Goal: Check status: Check status

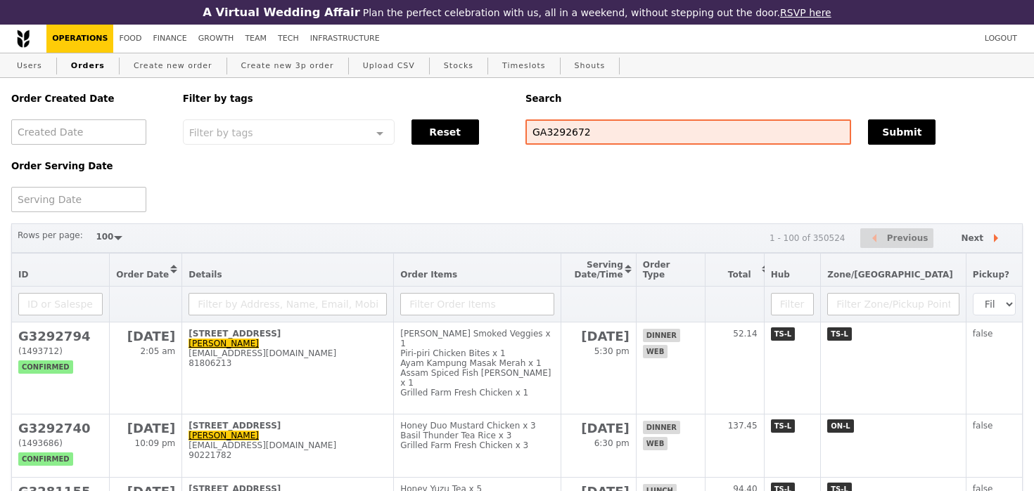
select select "100"
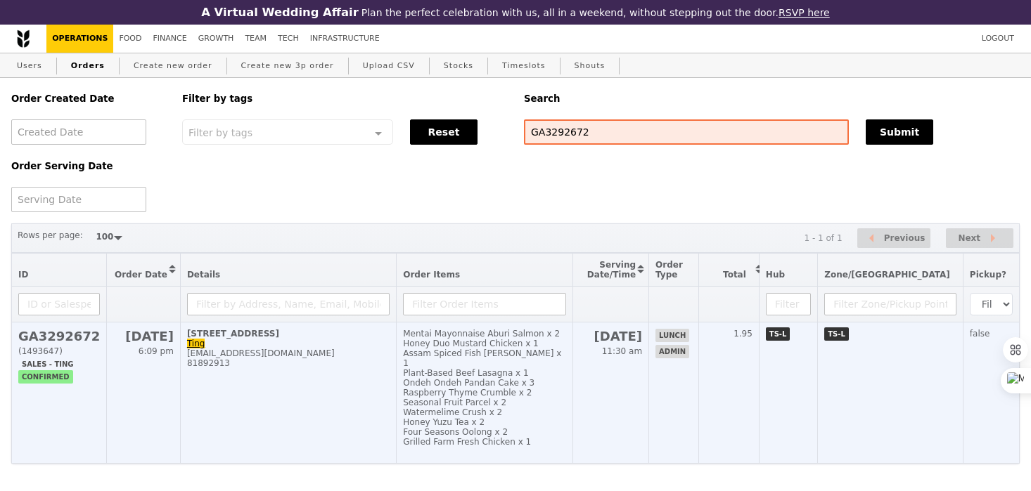
click at [566, 378] on div "Ondeh Ondeh Pandan Cake x 3" at bounding box center [484, 383] width 163 height 10
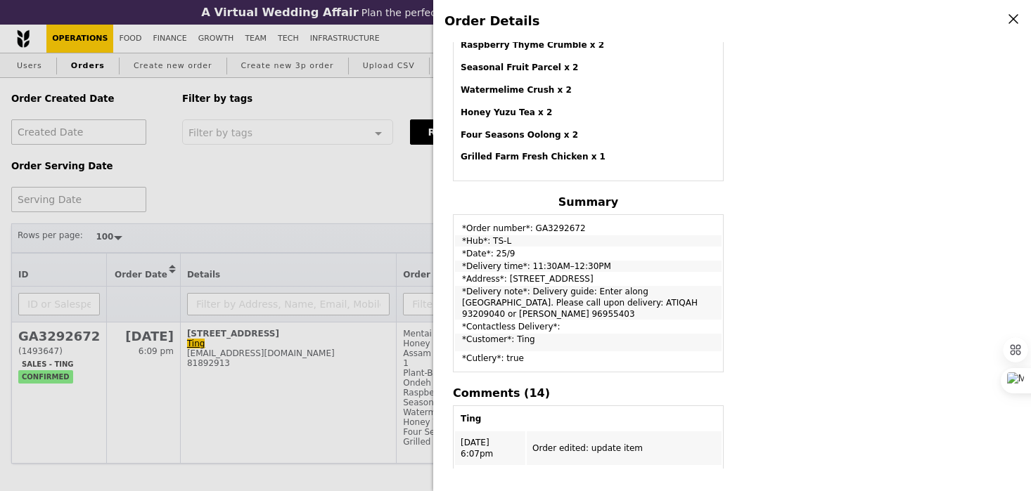
scroll to position [509, 0]
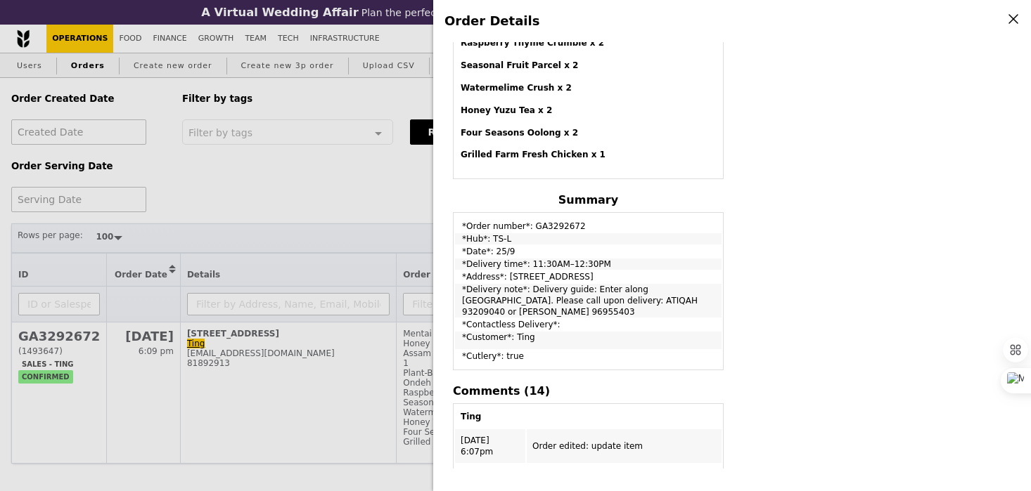
drag, startPoint x: 461, startPoint y: 226, endPoint x: 600, endPoint y: 309, distance: 162.4
click at [600, 309] on tbody "*Order number*: GA3292672 *Hub*: TS-L *Date*: 25/9 *Delivery time*: 11:30AM–12:…" at bounding box center [588, 291] width 266 height 154
copy tbody "*Order number*: GA3292672 *Hub*: TS-L *Date*: 25/9 *Delivery time*: 11:30AM–12:…"
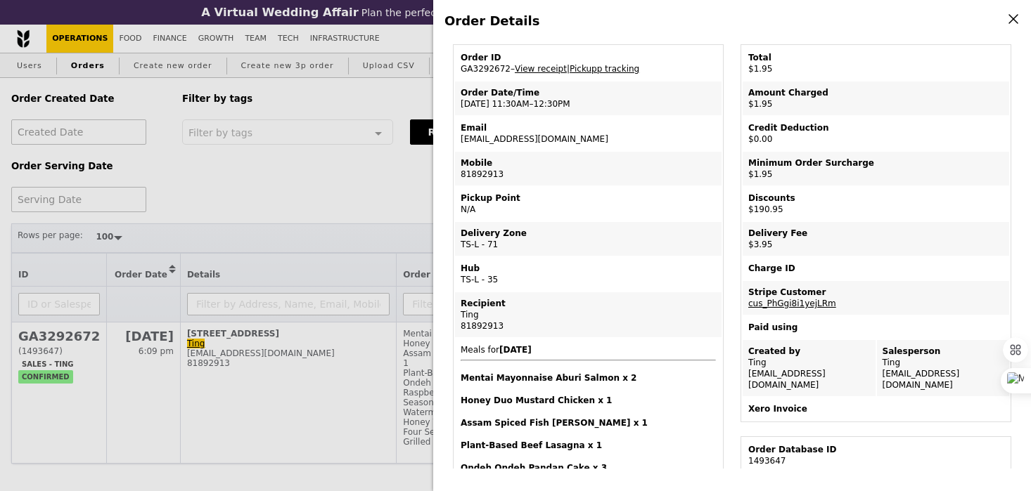
scroll to position [0, 0]
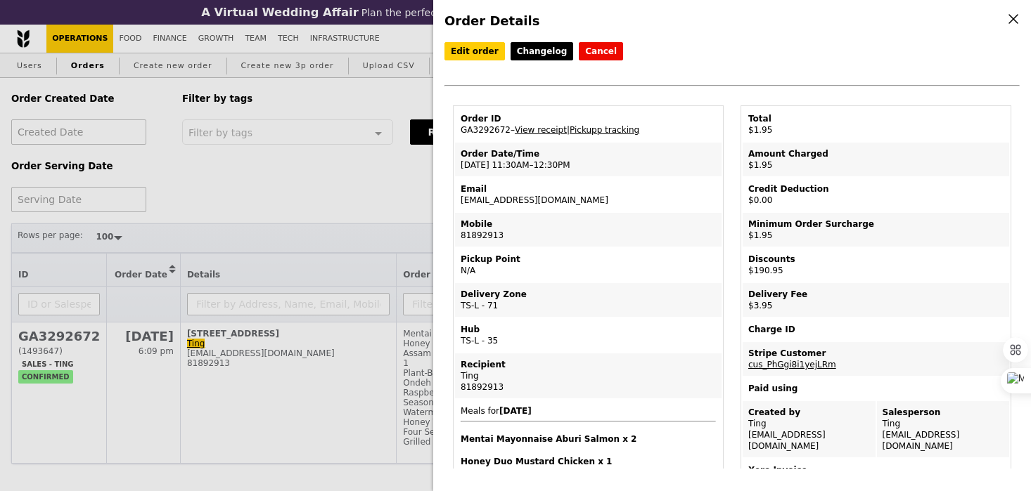
click at [487, 129] on td "Order ID GA3292672 – View receipt | Pickupp tracking" at bounding box center [588, 125] width 266 height 34
copy td "GA3292672"
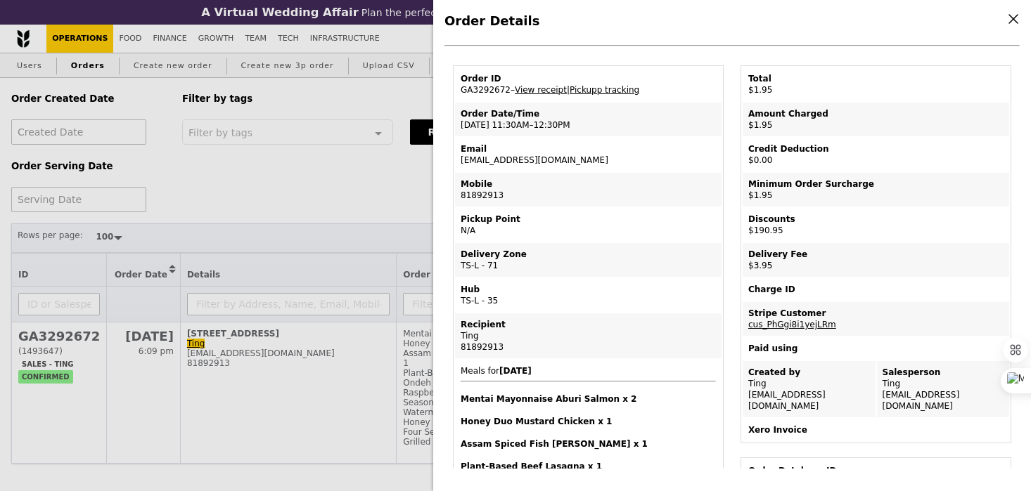
scroll to position [82, 0]
